Goal: Task Accomplishment & Management: Complete application form

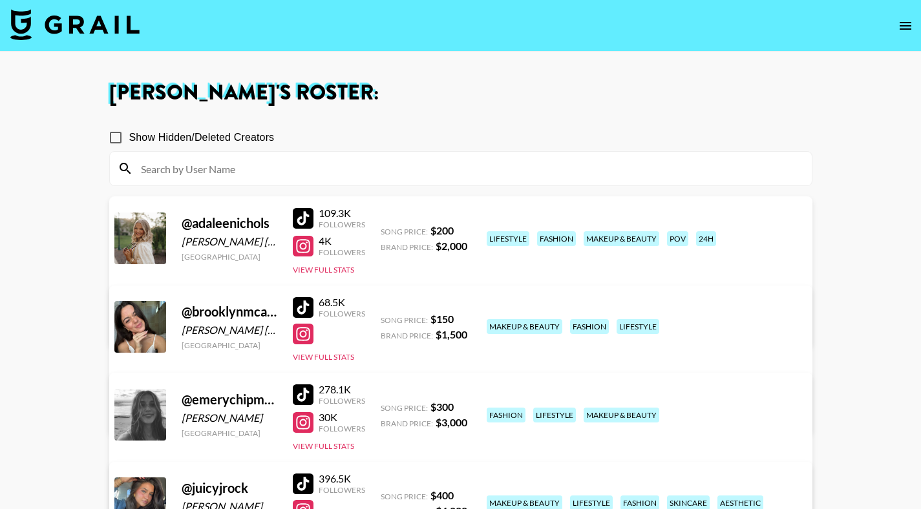
click at [66, 24] on img at bounding box center [74, 24] width 129 height 31
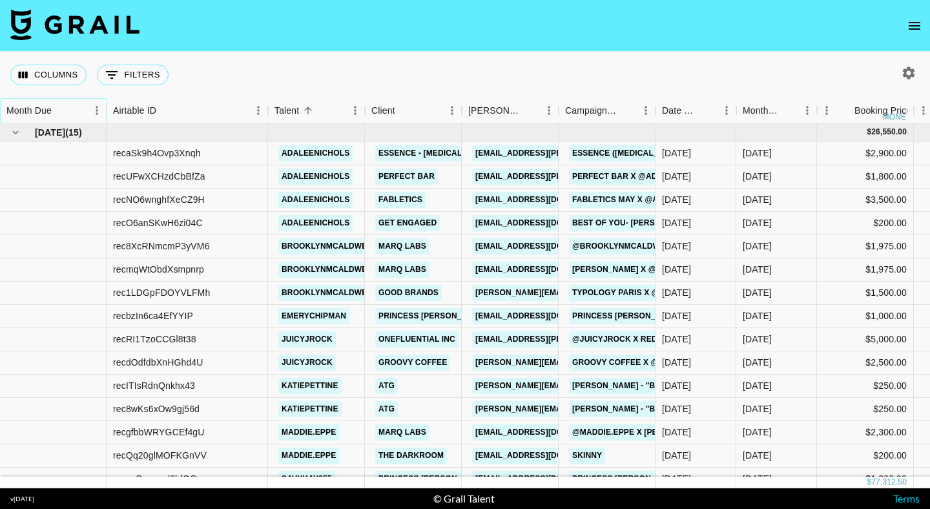
click at [60, 109] on icon "Sort" at bounding box center [61, 111] width 12 height 12
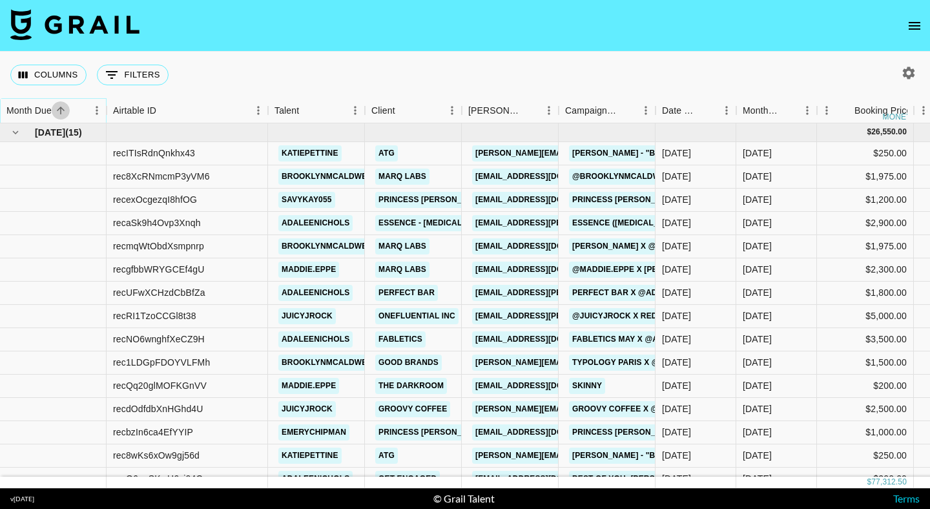
click at [59, 109] on icon "Sort" at bounding box center [61, 111] width 12 height 12
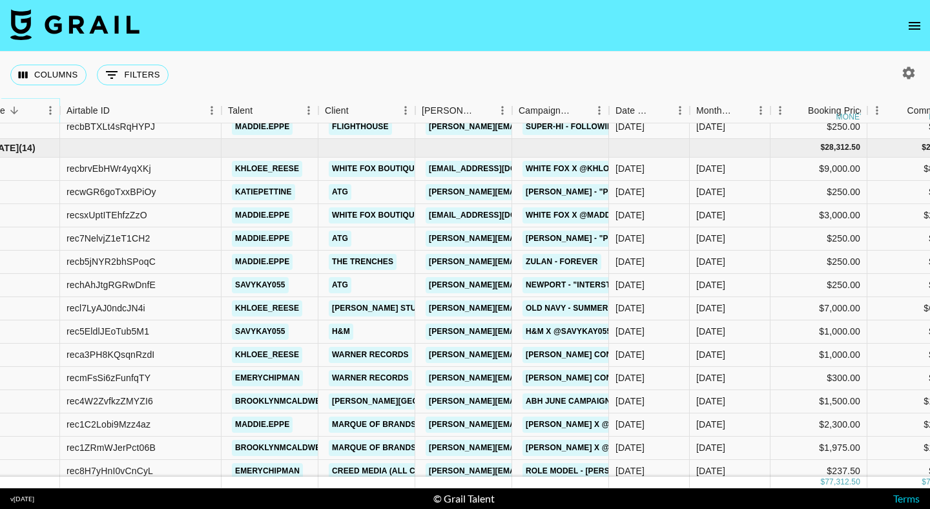
scroll to position [0, 47]
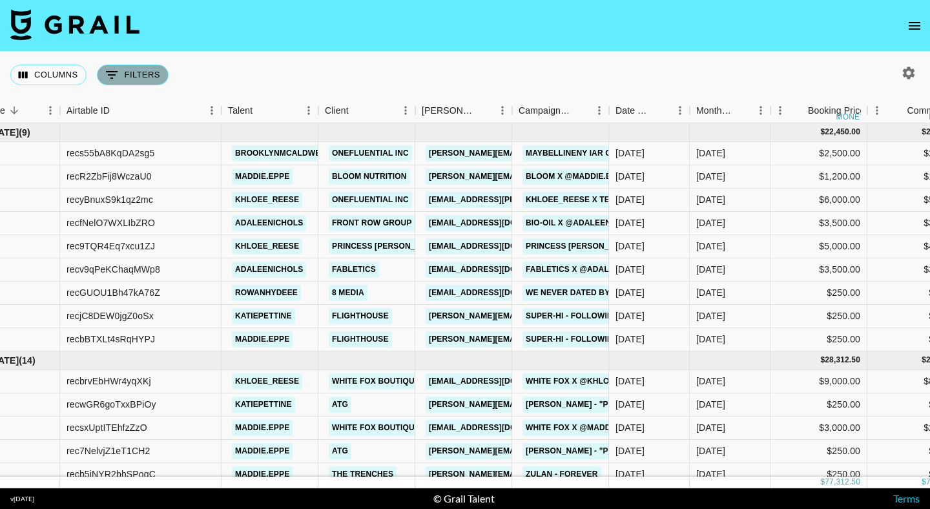
click at [117, 72] on icon "Show filters" at bounding box center [112, 75] width 12 height 8
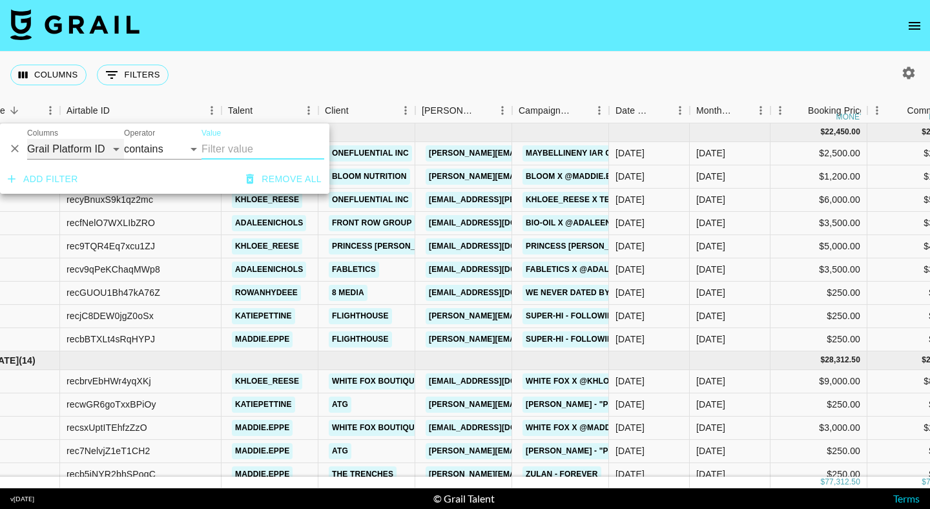
click at [76, 147] on select "Grail Platform ID Airtable ID Talent Manager Client Booker Campaign (Type) Date…" at bounding box center [75, 149] width 97 height 21
select select "talentName"
click at [216, 147] on input "Value" at bounding box center [263, 149] width 123 height 21
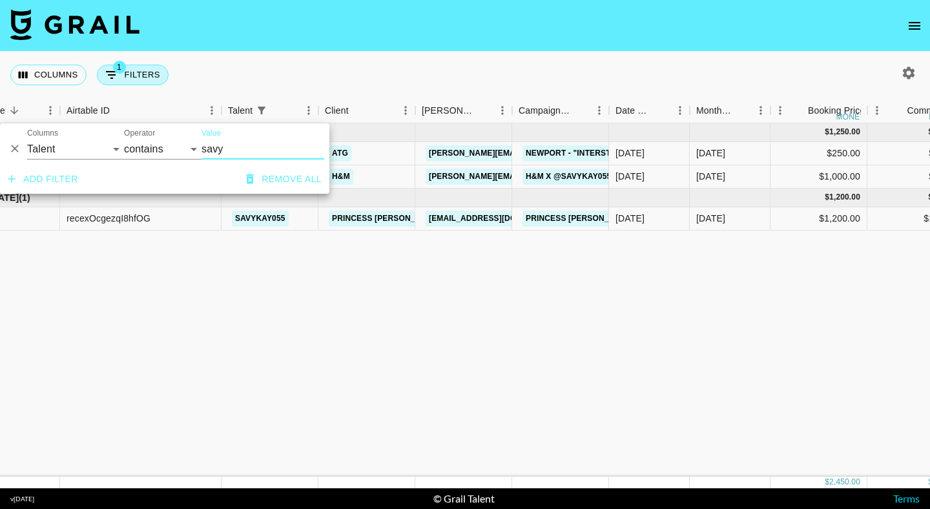
type input "savy"
click at [119, 80] on icon "Show filters" at bounding box center [112, 75] width 16 height 16
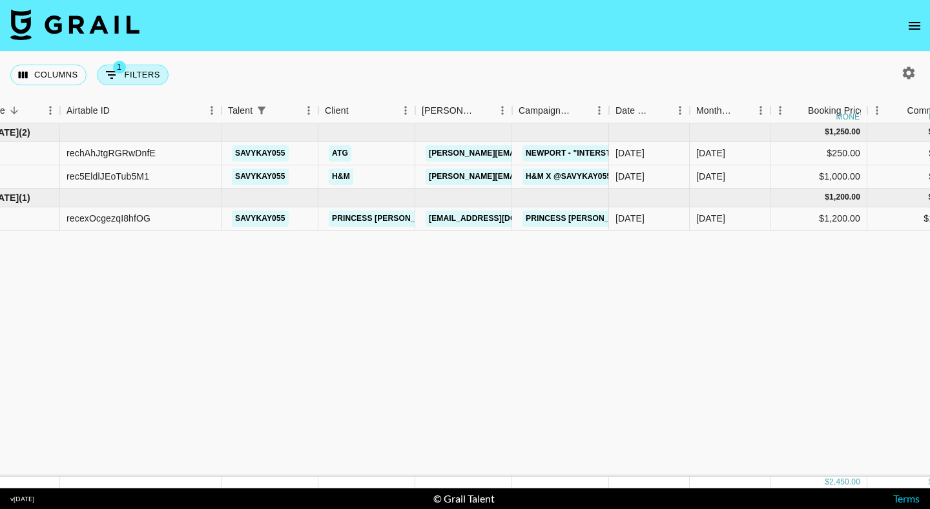
click at [119, 80] on icon "Show filters" at bounding box center [112, 75] width 16 height 16
select select "talentName"
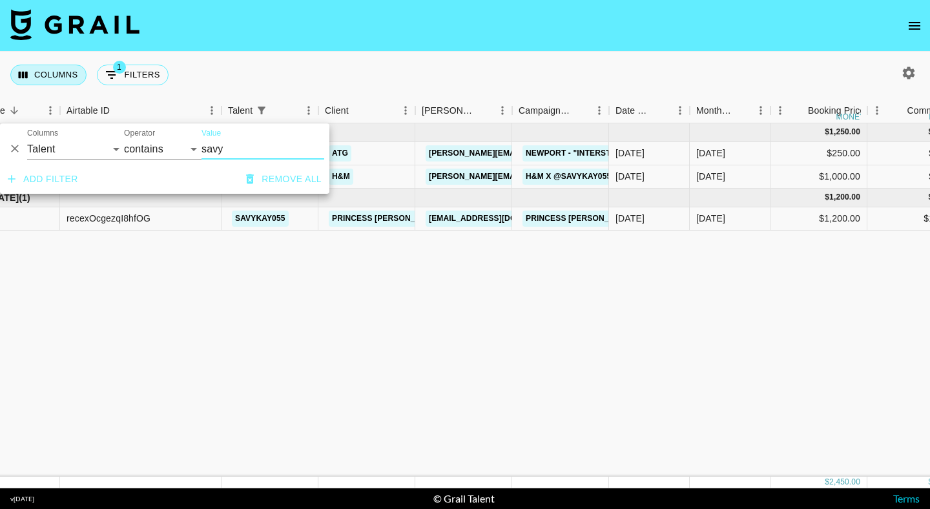
click at [43, 74] on button "Columns" at bounding box center [48, 75] width 76 height 21
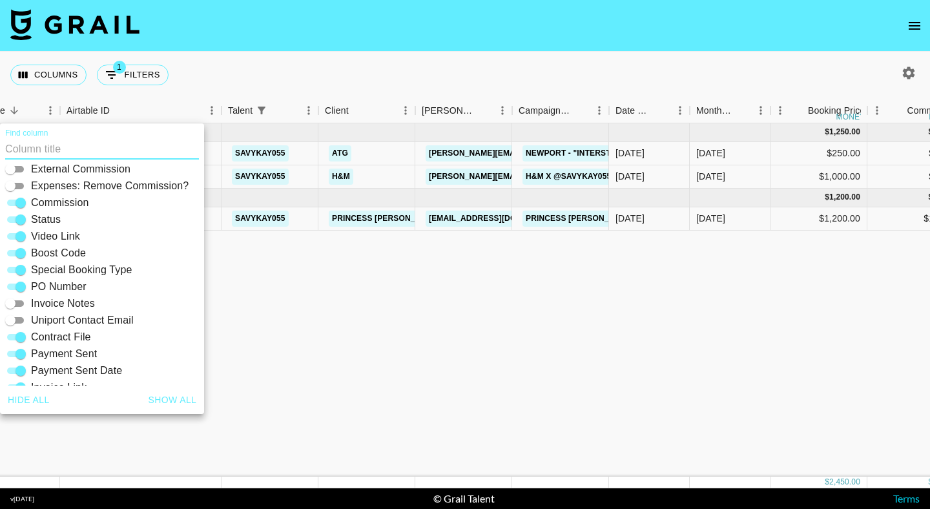
scroll to position [276, 0]
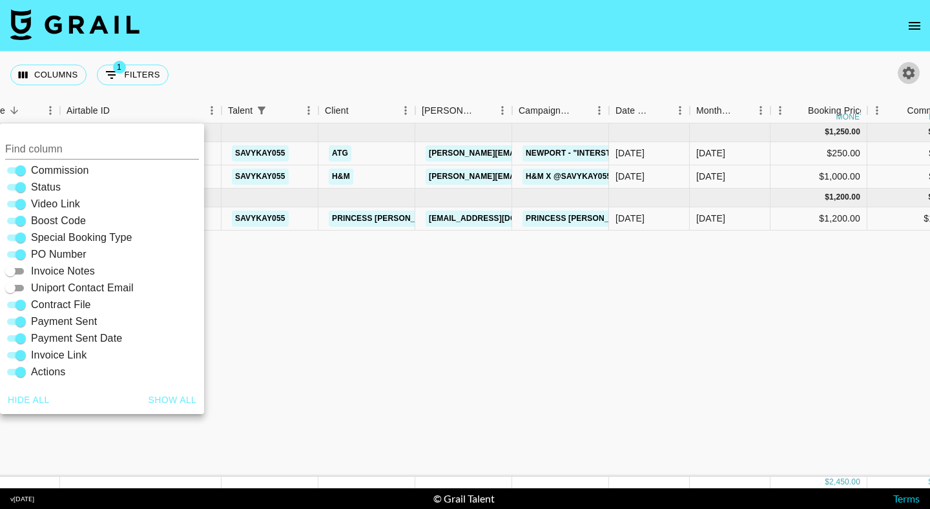
click at [904, 72] on icon "button" at bounding box center [909, 73] width 12 height 12
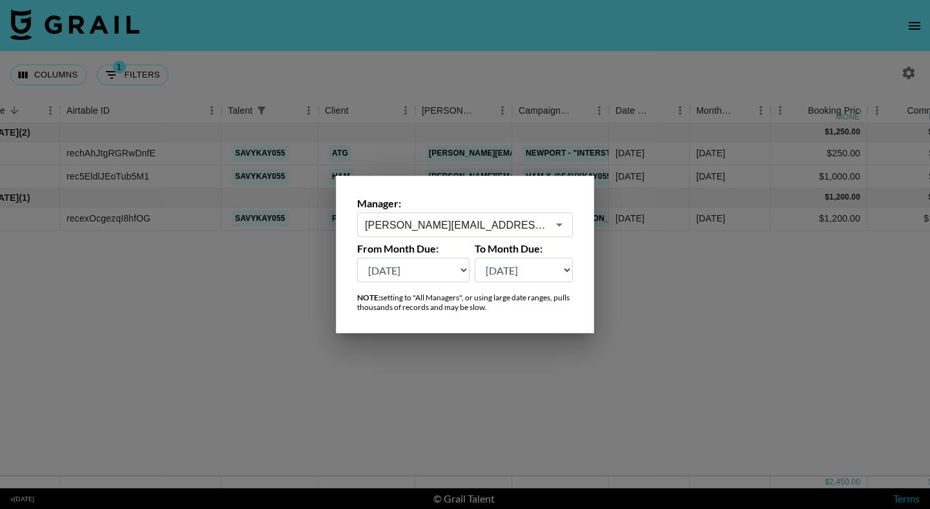
click at [451, 270] on select "Aug '26 Jul '26 Jun '26 May '26 Apr '26 Mar '26 Feb '26 Jan '26 Dec '25 Nov '25…" at bounding box center [413, 270] width 112 height 25
select select "Mar '25"
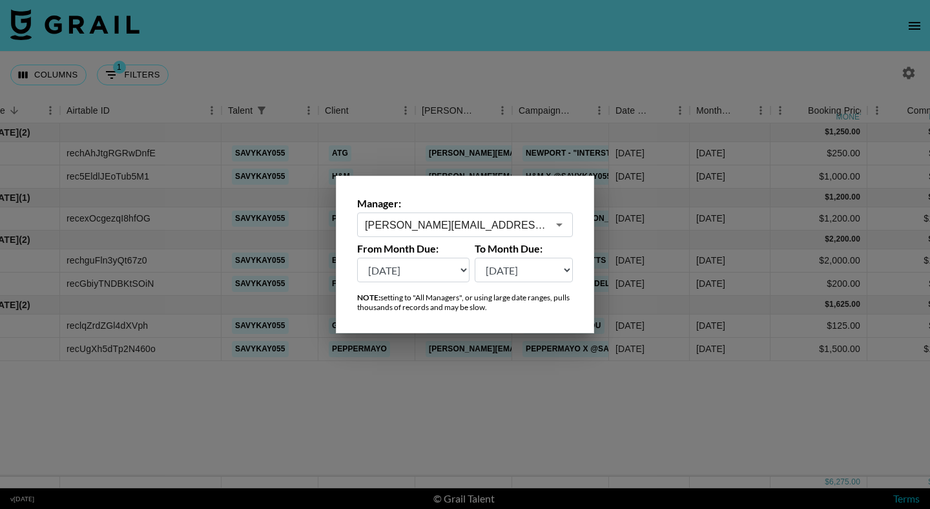
click at [556, 108] on div at bounding box center [465, 254] width 930 height 509
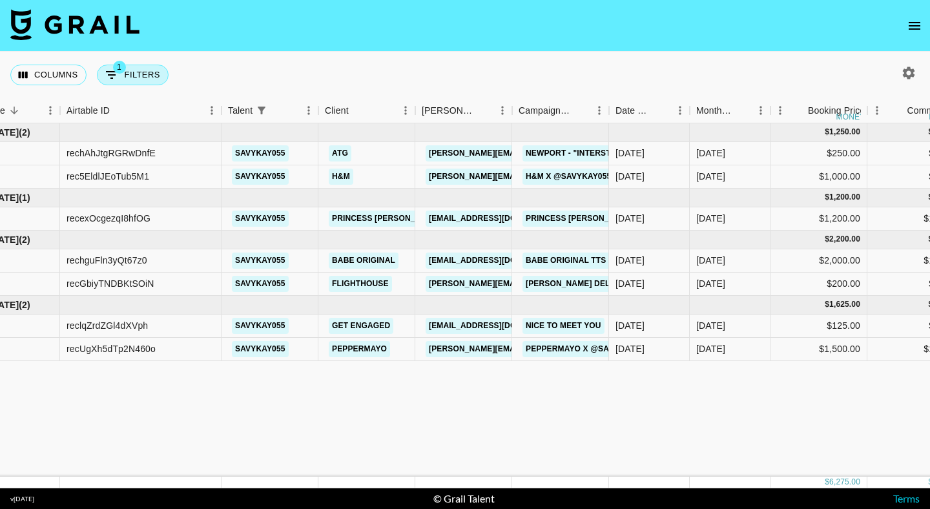
click at [111, 75] on icon "Show filters" at bounding box center [112, 75] width 12 height 8
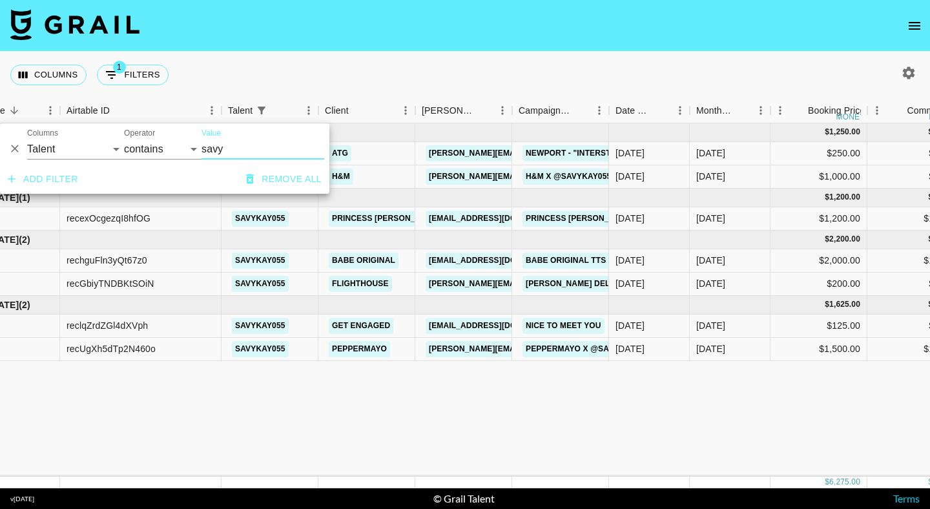
click at [277, 180] on button "Remove all" at bounding box center [284, 179] width 86 height 24
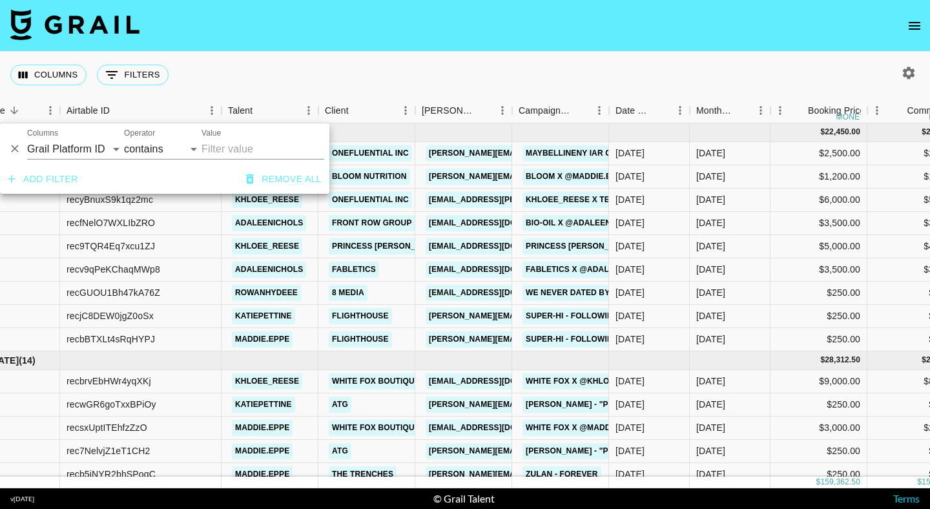
click at [364, 72] on div "Columns 0 Filters + Booking" at bounding box center [465, 75] width 930 height 47
click at [372, 80] on div "Columns 0 Filters + Booking" at bounding box center [465, 75] width 930 height 47
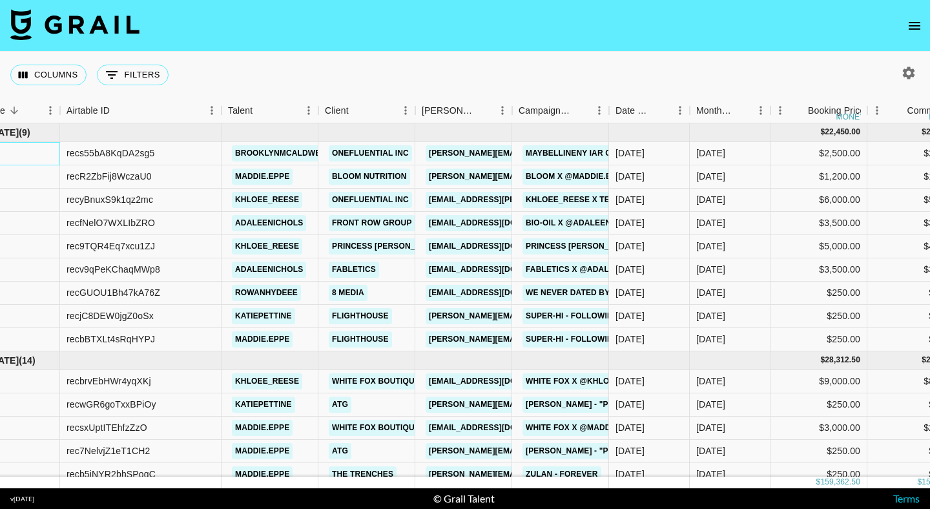
click at [17, 150] on div at bounding box center [6, 153] width 107 height 23
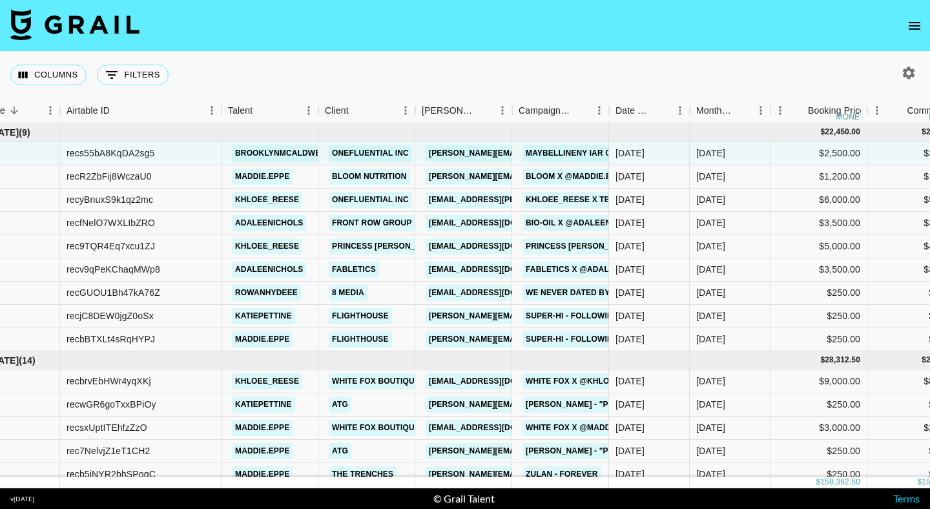
click at [294, 70] on div "Columns 0 Filters + Booking" at bounding box center [465, 75] width 930 height 47
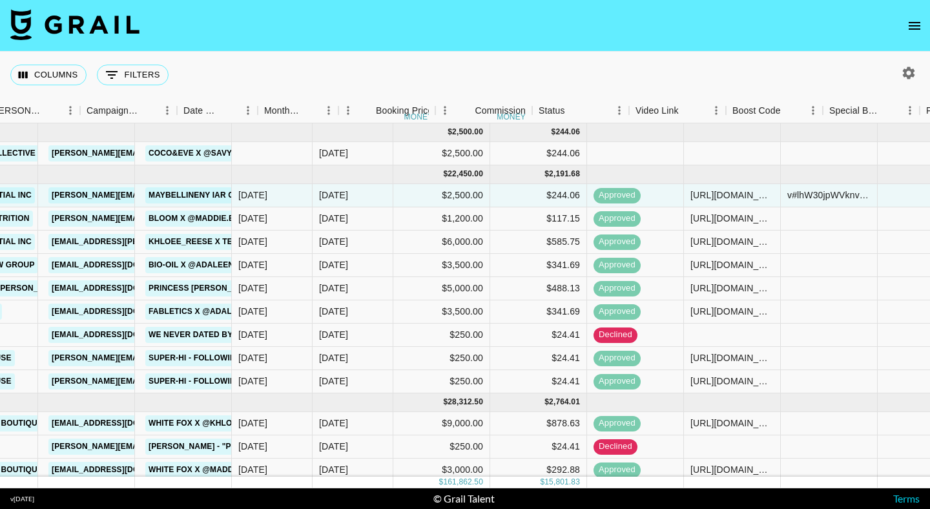
scroll to position [0, 479]
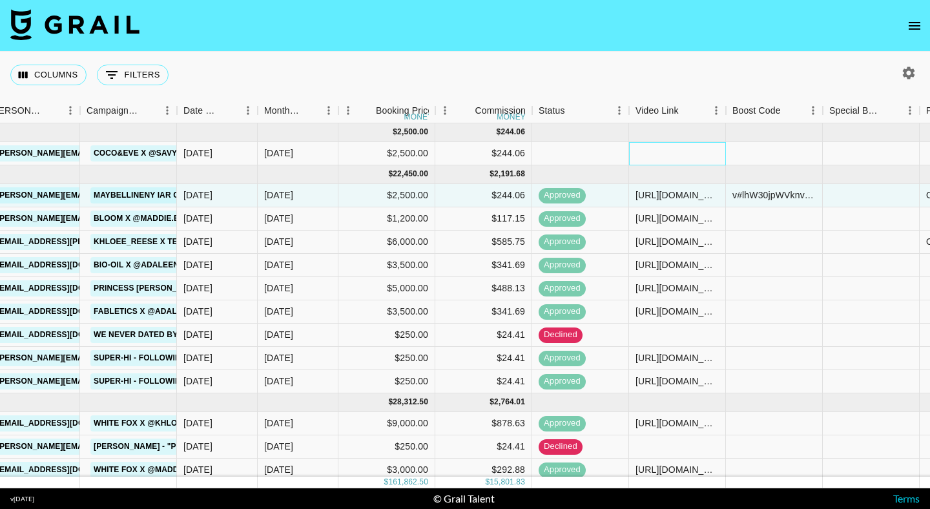
click at [665, 147] on div at bounding box center [677, 153] width 97 height 23
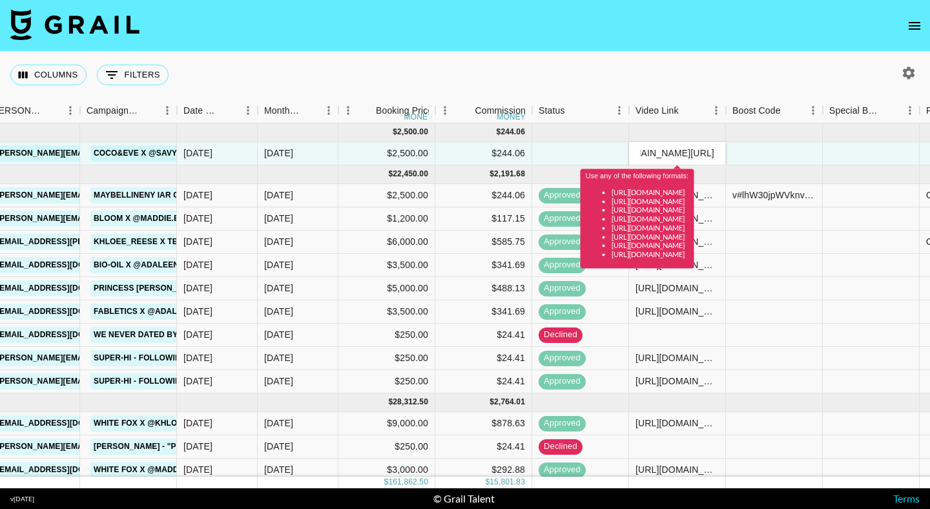
scroll to position [0, 0]
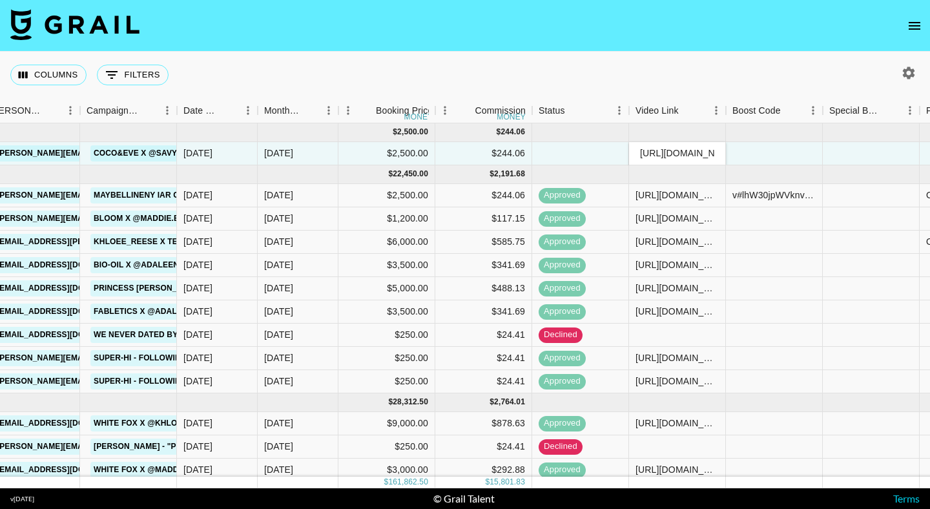
type input "https://www.tiktok.com/@savykay055/video/7525494523850476830?is_from_webapp=1&s…"
click at [777, 152] on div at bounding box center [774, 153] width 97 height 23
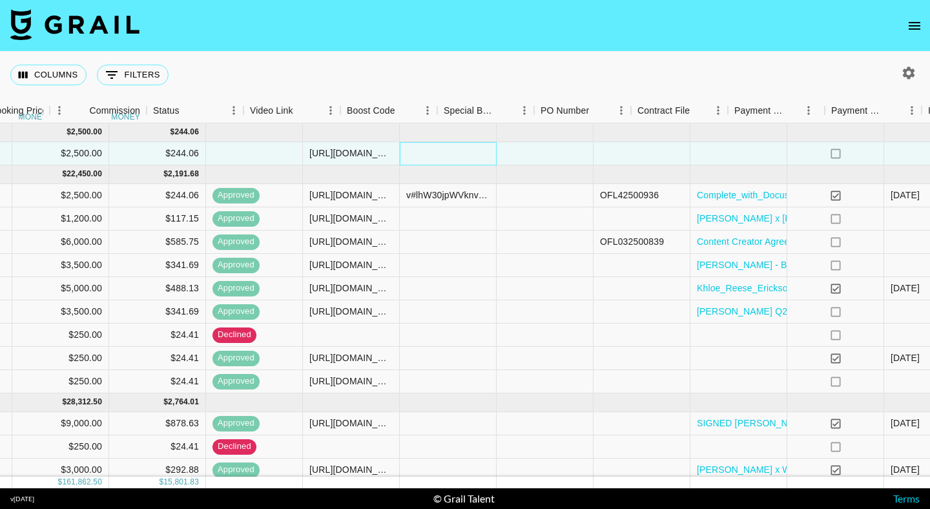
scroll to position [0, 864]
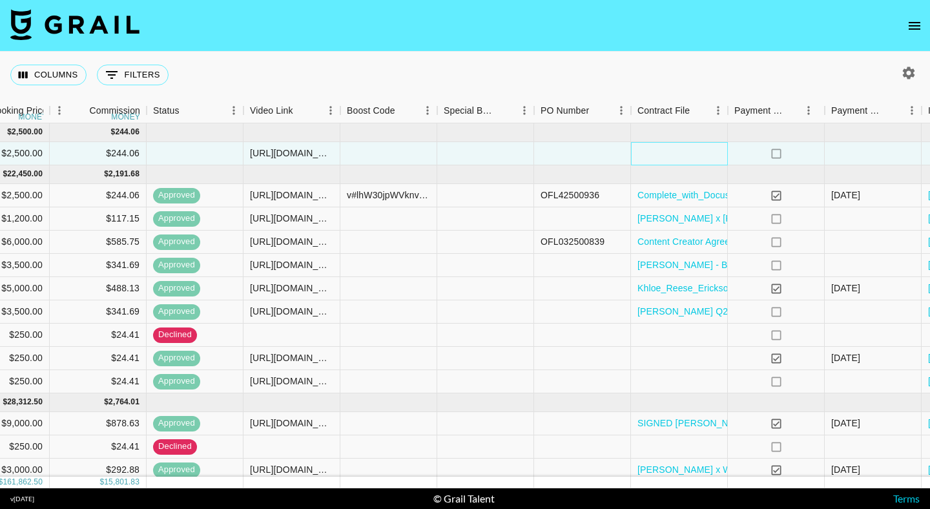
click at [694, 160] on div at bounding box center [679, 153] width 97 height 23
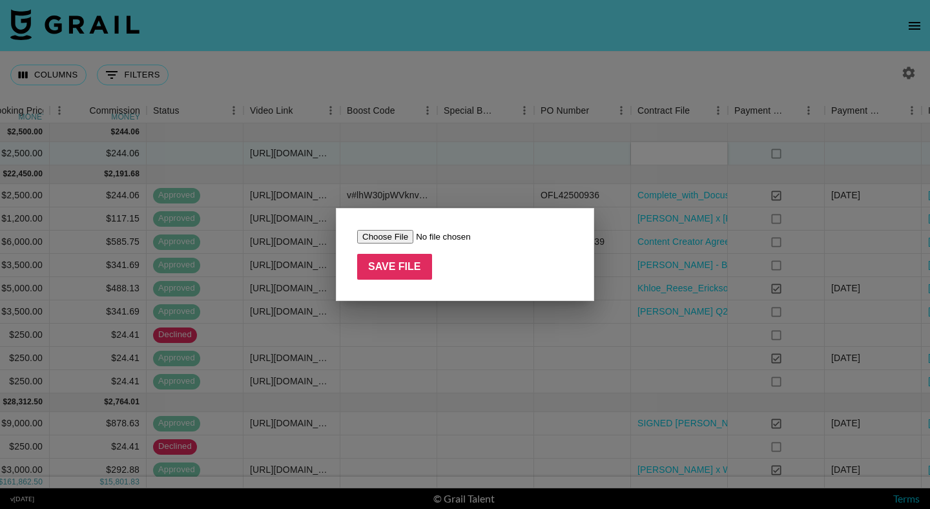
click at [396, 236] on input "file" at bounding box center [438, 237] width 163 height 14
type input "C:\fakepath\JUL REVISED @savykay055_ Contract Agreement - Soleil Collective (Co…"
click at [393, 273] on input "Save File" at bounding box center [394, 267] width 75 height 26
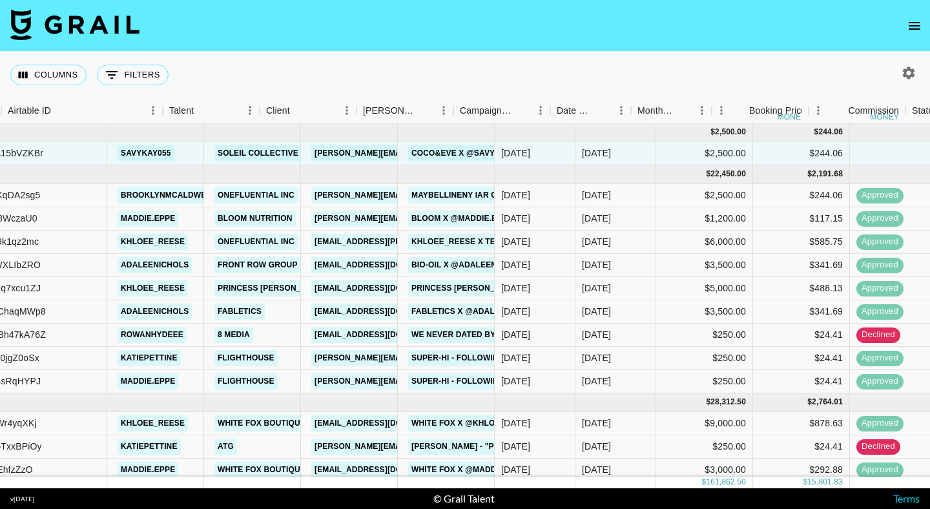
scroll to position [0, 51]
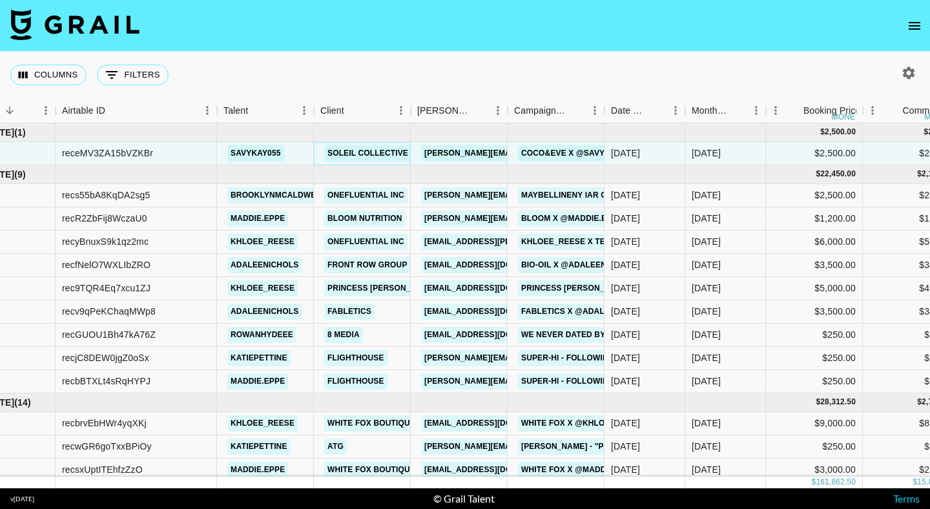
click at [350, 154] on link "Soleil Collective LLC" at bounding box center [376, 153] width 105 height 16
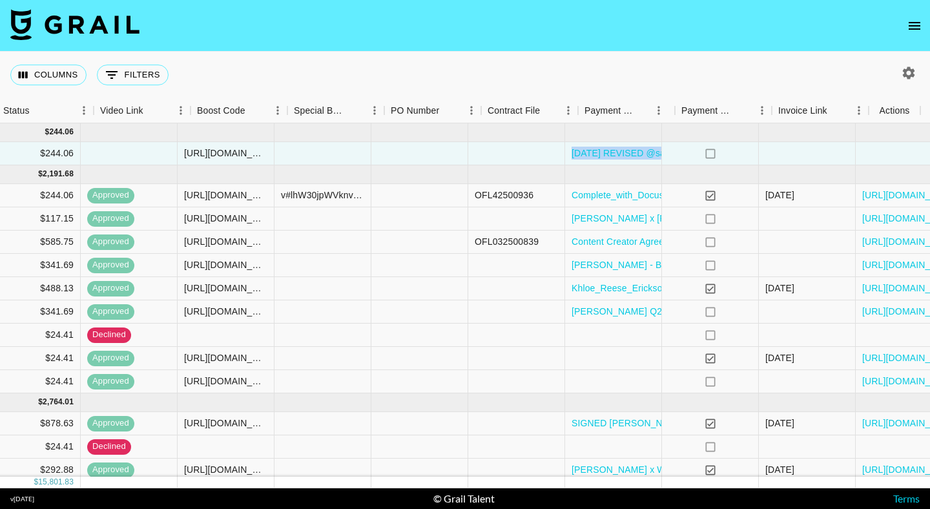
scroll to position [0, 1014]
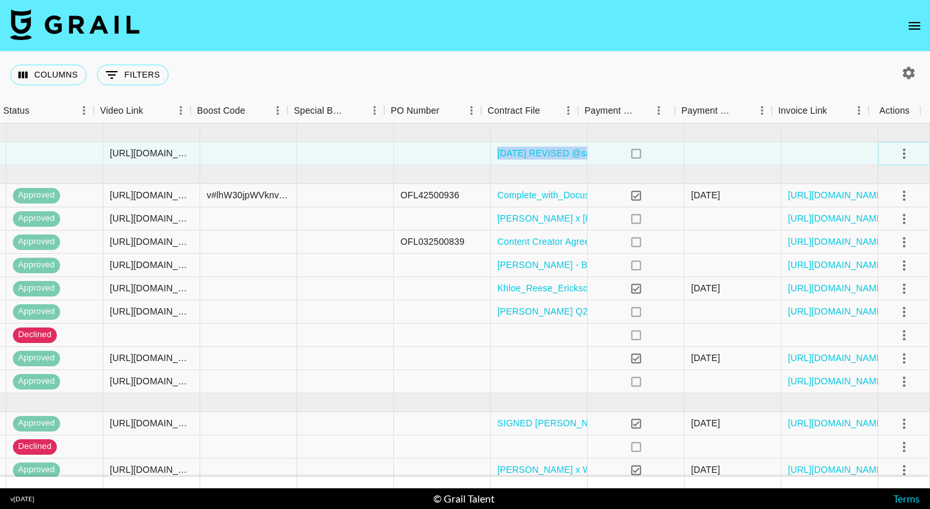
click at [897, 156] on icon "select merge strategy" at bounding box center [905, 154] width 16 height 16
click at [885, 273] on div "Approve" at bounding box center [876, 275] width 39 height 16
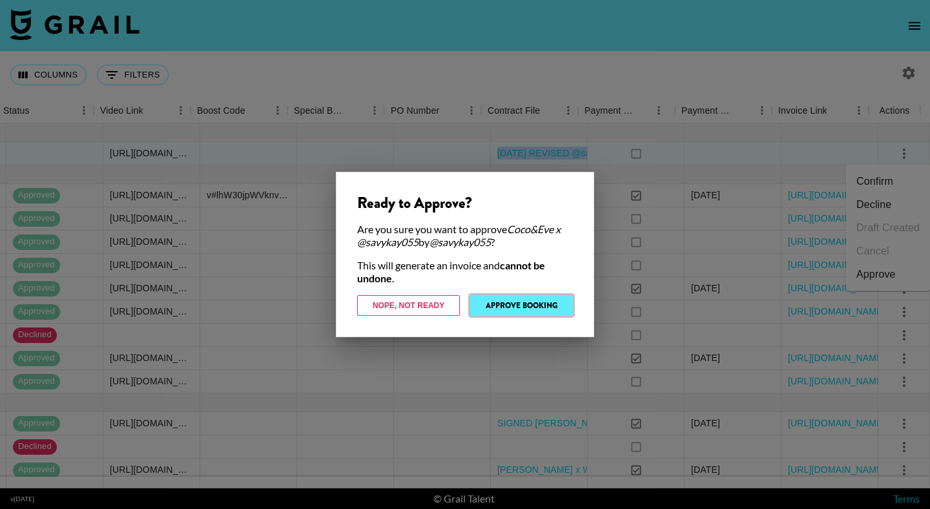
click at [537, 304] on button "Approve Booking" at bounding box center [521, 305] width 103 height 21
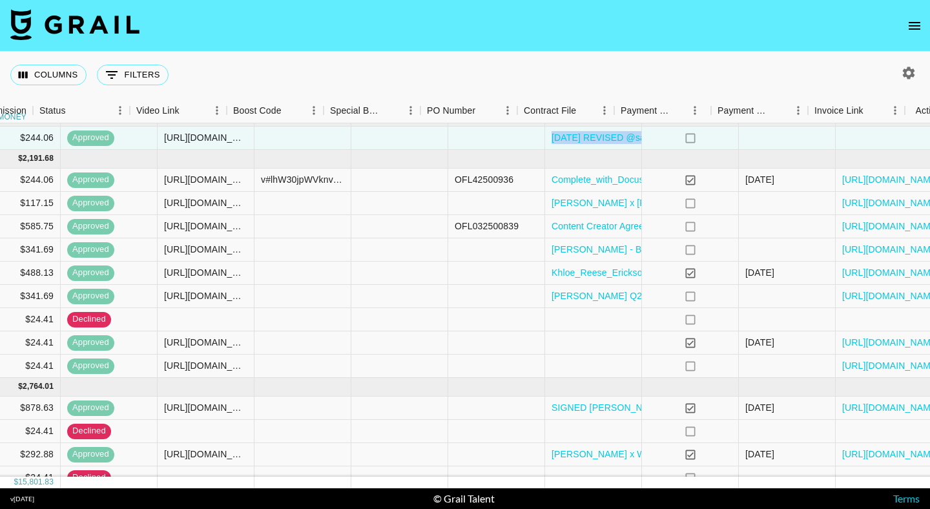
scroll to position [16, 978]
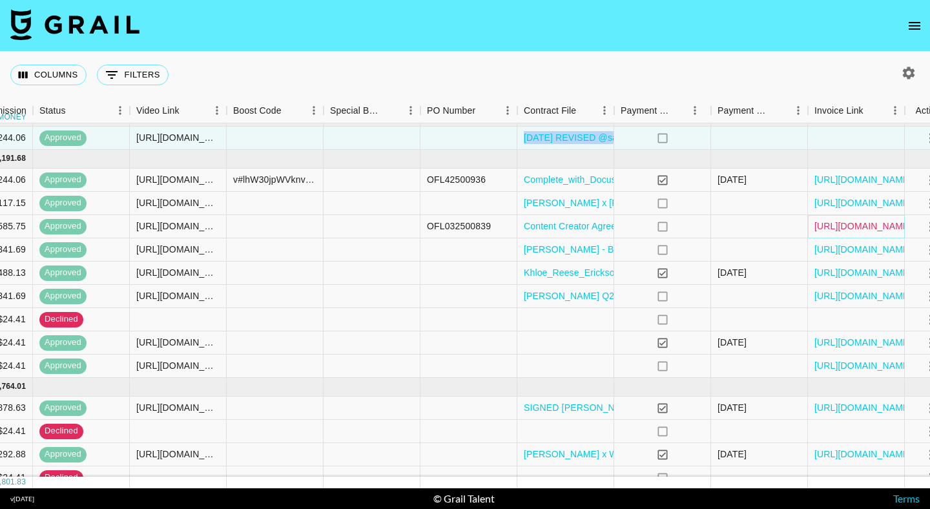
click at [844, 231] on link "https://in.xero.com/Coj5e8kbkgbca283Li6DIYkjQeCIDZENDJ0nvRDq" at bounding box center [864, 226] width 98 height 13
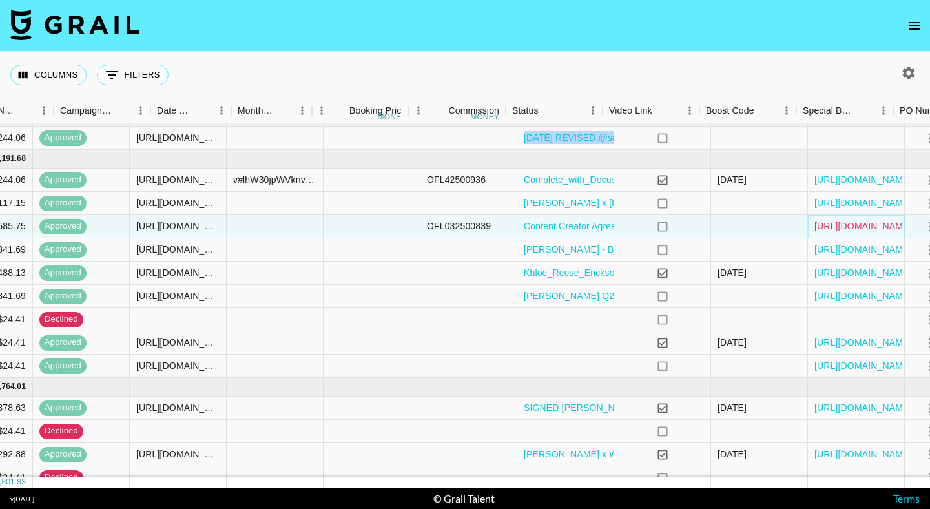
scroll to position [16, 505]
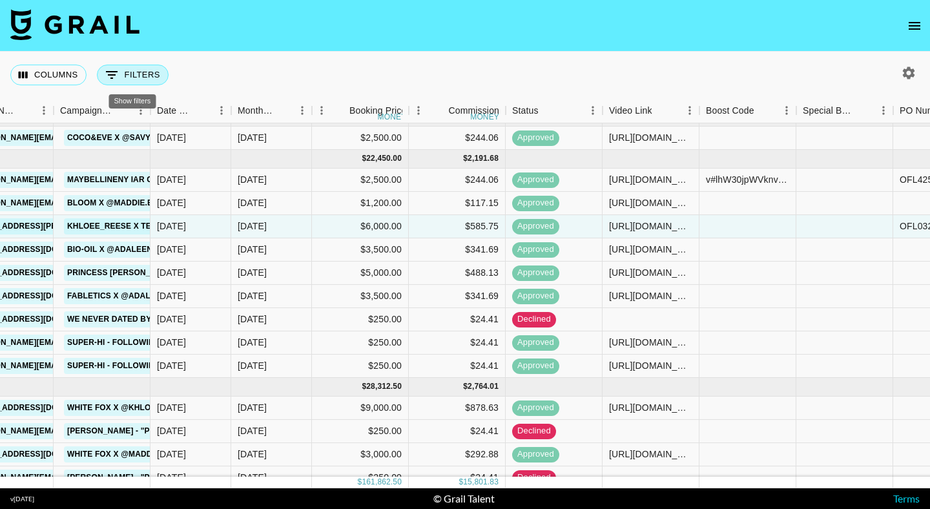
click at [147, 75] on button "0 Filters" at bounding box center [133, 75] width 72 height 21
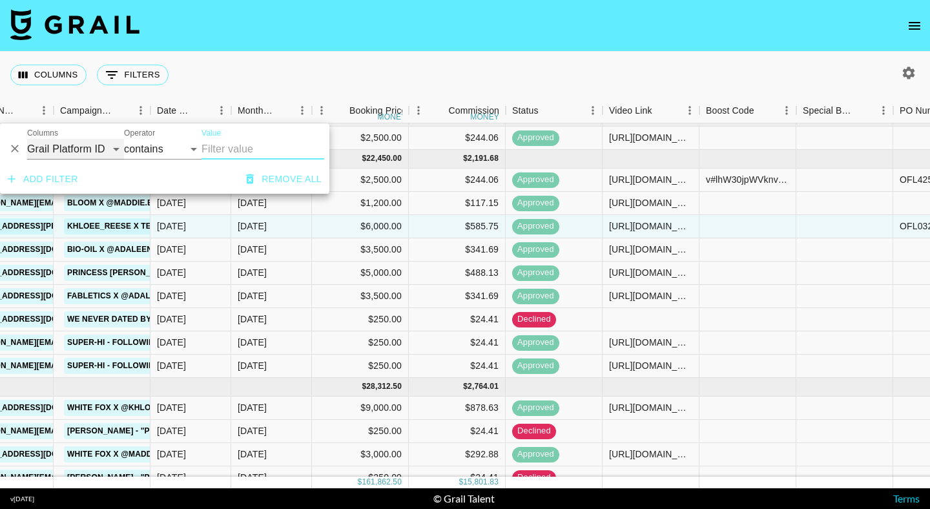
click at [80, 154] on select "Grail Platform ID Airtable ID Talent Manager Client Booker Campaign (Type) Date…" at bounding box center [75, 149] width 97 height 21
select select "talentName"
click at [228, 149] on input "Value" at bounding box center [263, 149] width 123 height 21
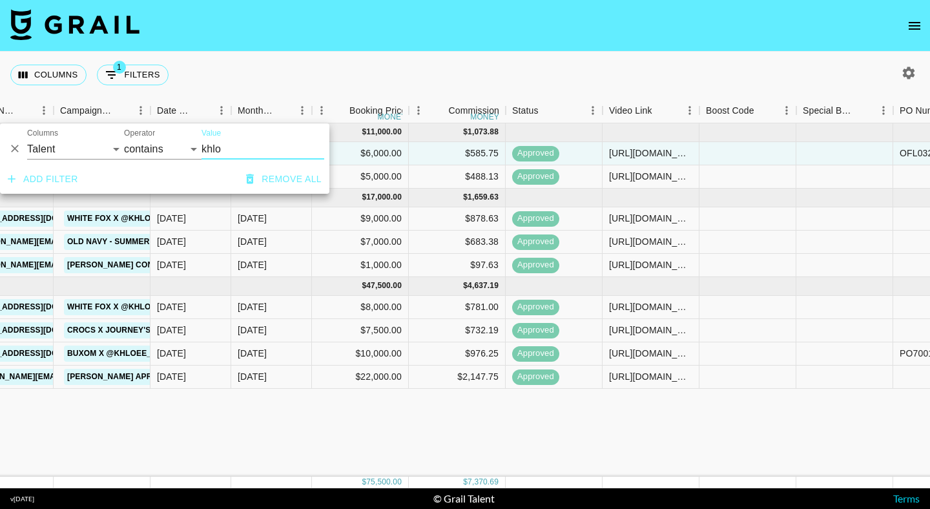
type input "khlo"
click at [337, 72] on div "Columns 1 Filters + Booking" at bounding box center [465, 75] width 930 height 47
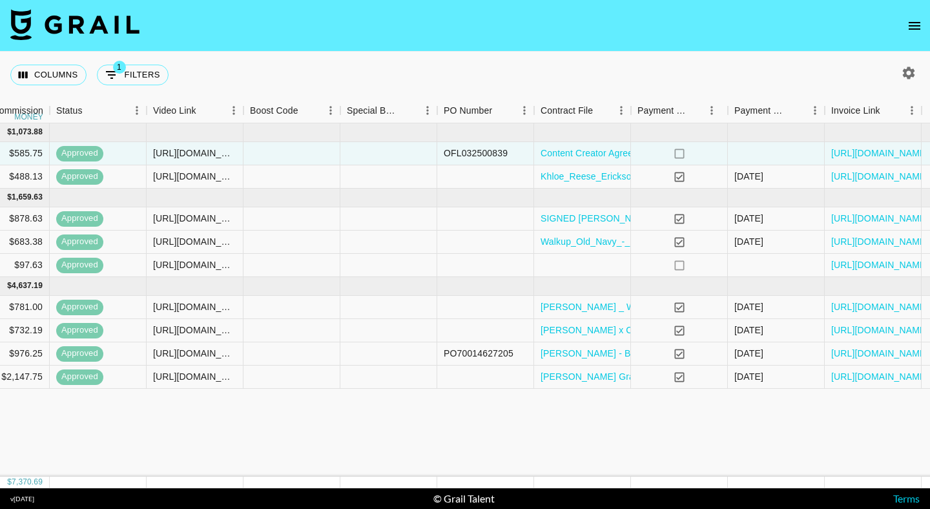
scroll to position [0, 1005]
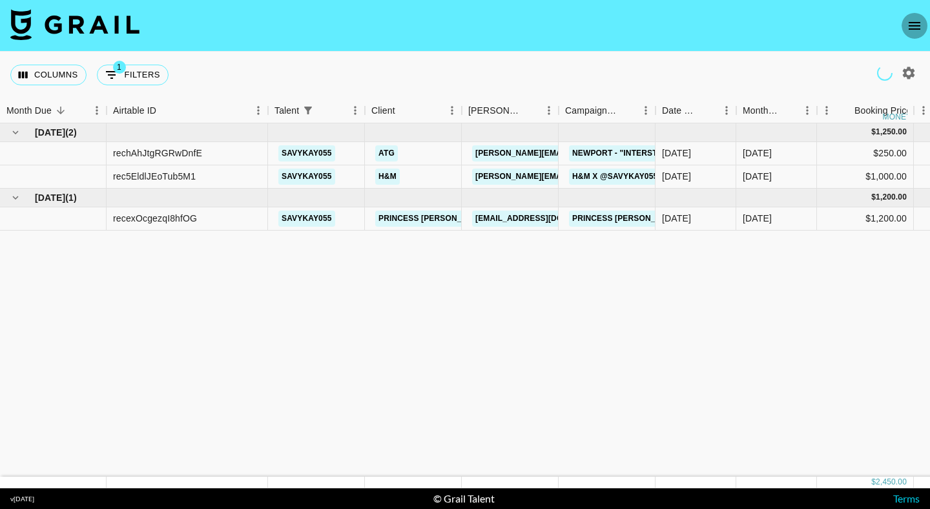
click at [917, 25] on icon "open drawer" at bounding box center [915, 26] width 12 height 8
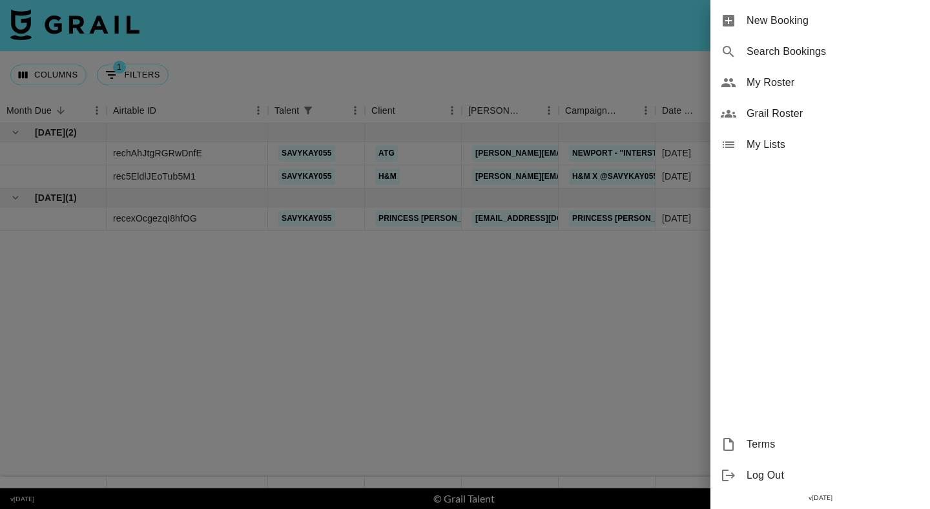
click at [778, 28] on span "New Booking" at bounding box center [833, 21] width 173 height 16
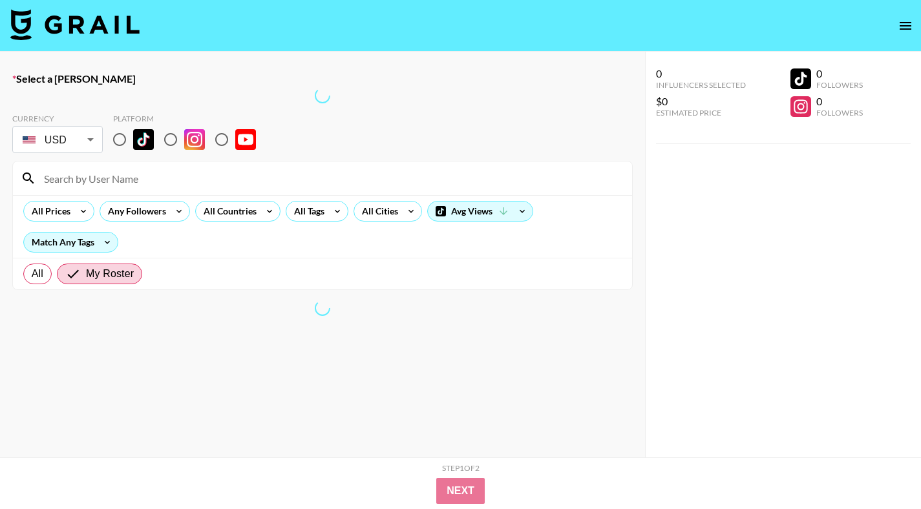
click at [117, 138] on input "radio" at bounding box center [119, 139] width 27 height 27
radio input "true"
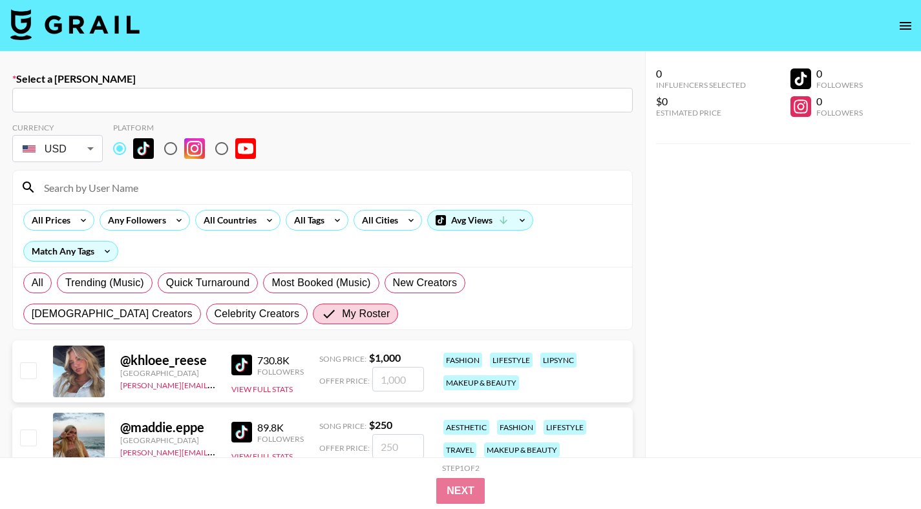
click at [163, 104] on input "text" at bounding box center [322, 100] width 605 height 15
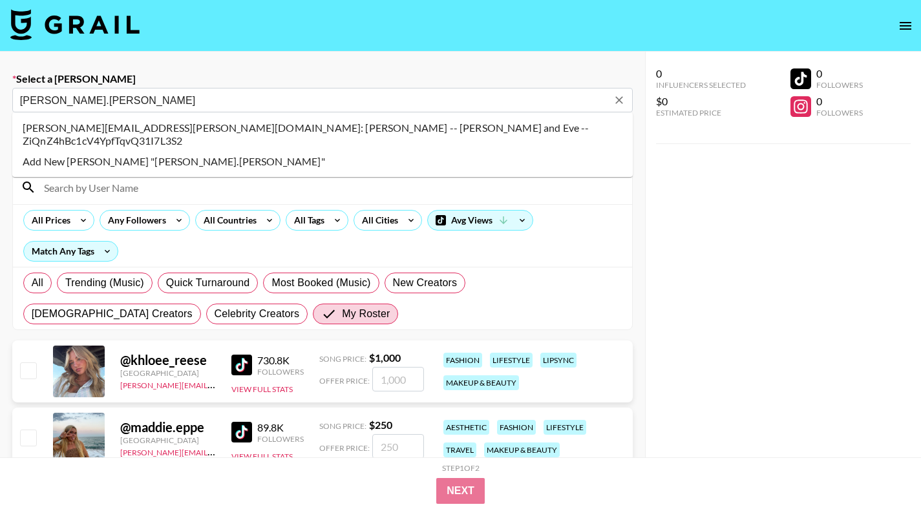
click at [209, 127] on li "sarah.rahman@cocoandeve.com: Sarah Rahman -- Coco and Eve -- ZiQnZ4hBc1cV4YpfTq…" at bounding box center [322, 135] width 620 height 34
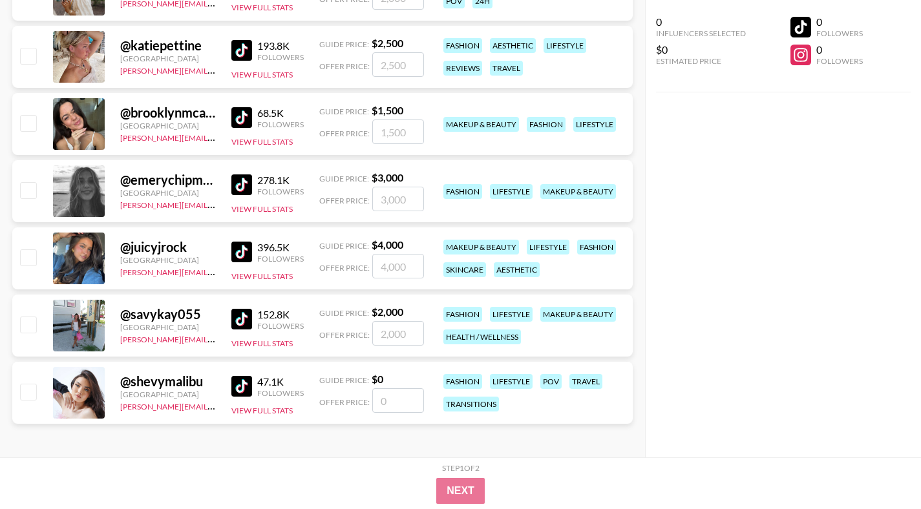
scroll to position [519, 0]
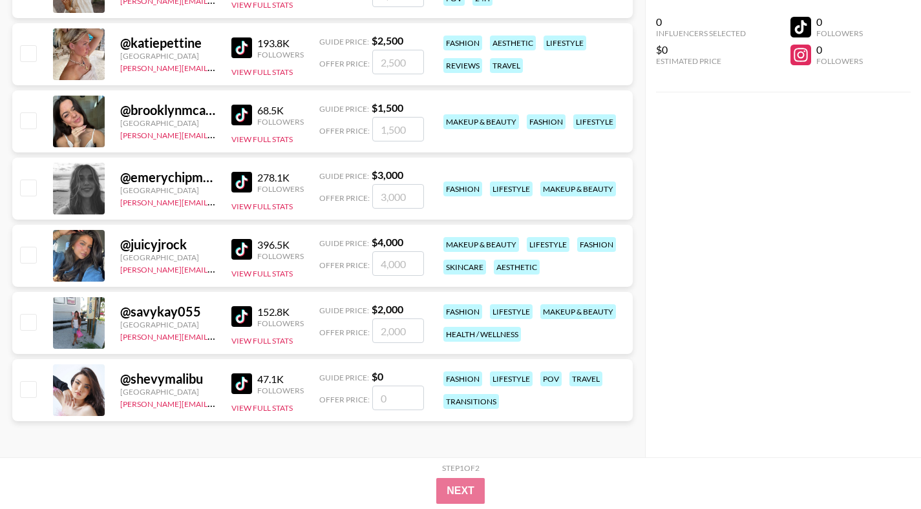
type input "sarah.rahman@cocoandeve.com: Sarah Rahman -- Coco and Eve -- ZiQnZ4hBc1cV4YpfTq…"
click at [32, 317] on input "checkbox" at bounding box center [28, 322] width 16 height 16
checkbox input "true"
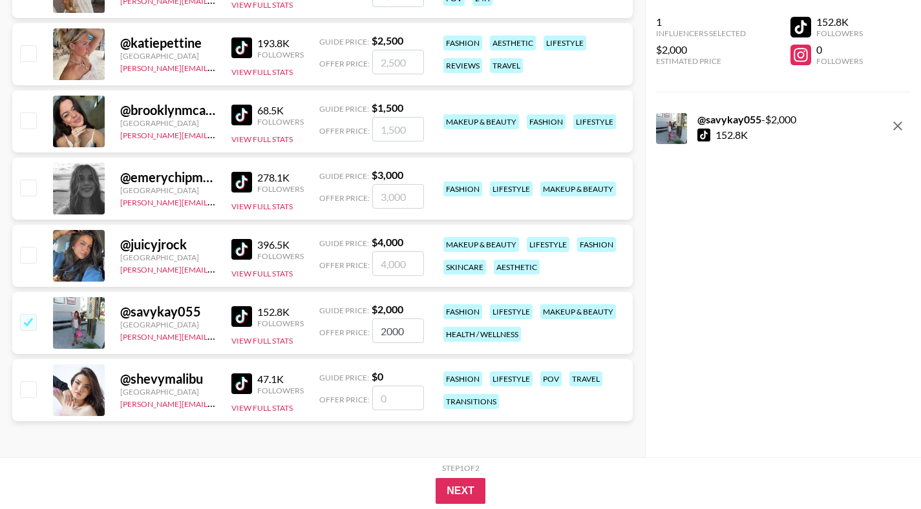
click at [390, 332] on input "2000" at bounding box center [398, 330] width 52 height 25
type input "2500"
click at [472, 495] on button "Next" at bounding box center [460, 491] width 50 height 26
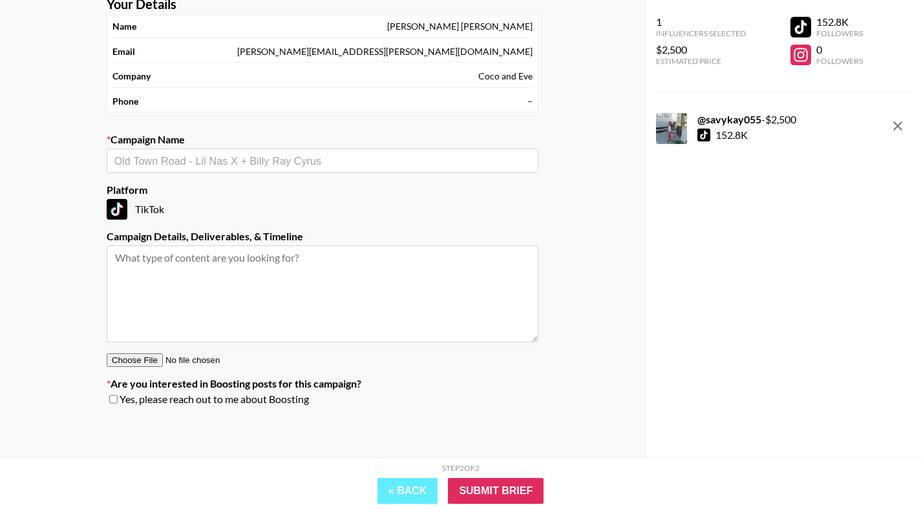
scroll to position [76, 0]
click at [349, 170] on div "​" at bounding box center [323, 161] width 432 height 25
click at [240, 198] on li "Add New Campaign: "Coco&Eve x @savykay055"" at bounding box center [323, 188] width 432 height 21
type input "Coco&Eve x @savykay055"
click at [479, 497] on input "Submit Brief" at bounding box center [496, 491] width 96 height 26
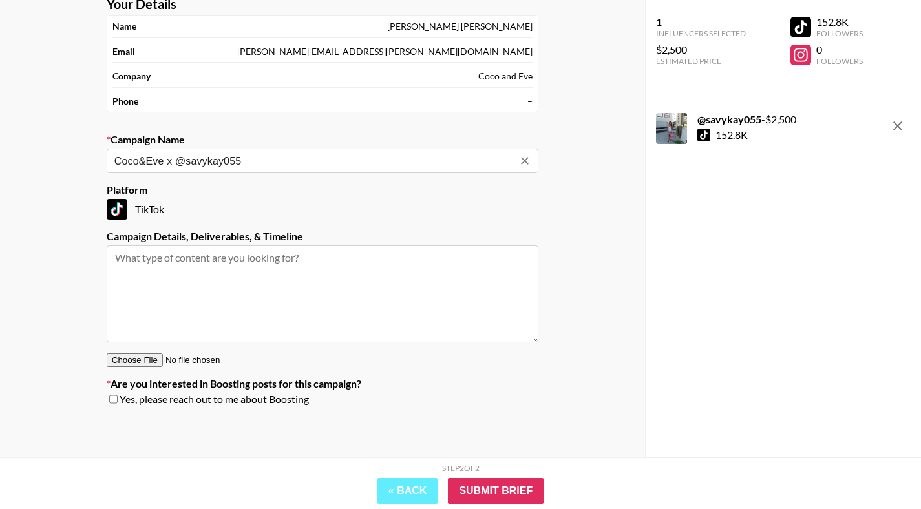
scroll to position [52, 0]
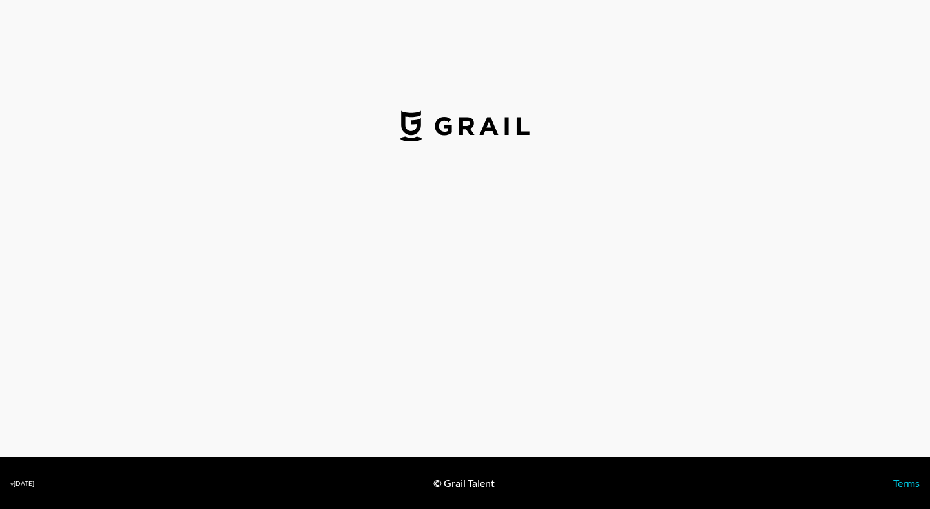
select select "USD"
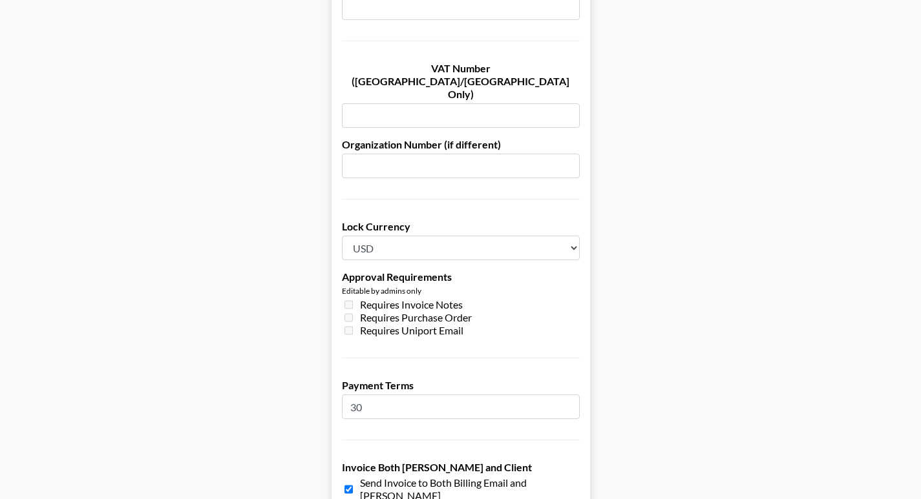
scroll to position [927, 0]
